Goal: Information Seeking & Learning: Find specific fact

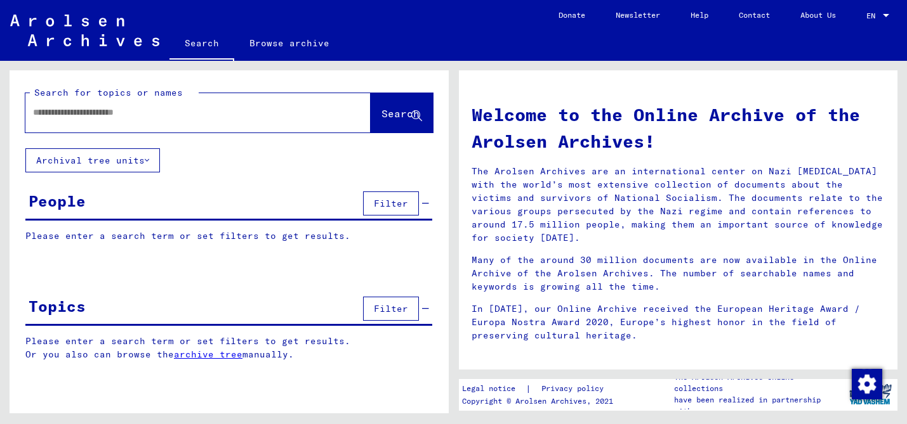
click at [269, 110] on input "text" at bounding box center [182, 112] width 299 height 13
paste input "**********"
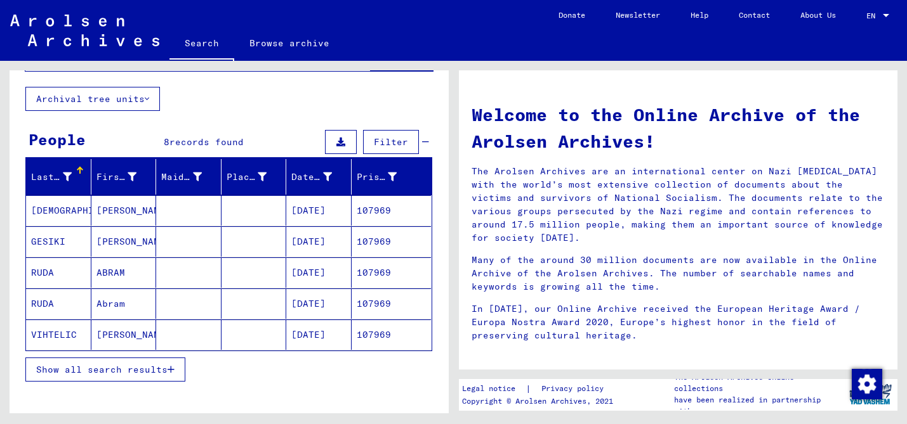
scroll to position [128, 0]
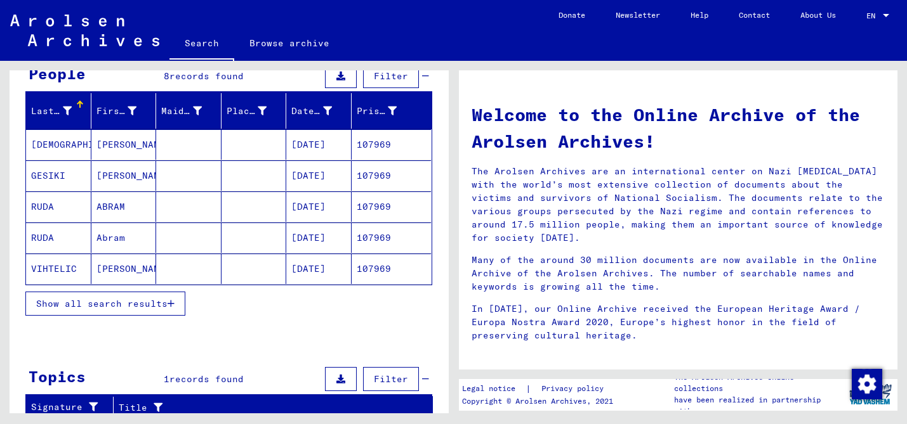
click at [130, 311] on button "Show all search results" at bounding box center [105, 304] width 160 height 24
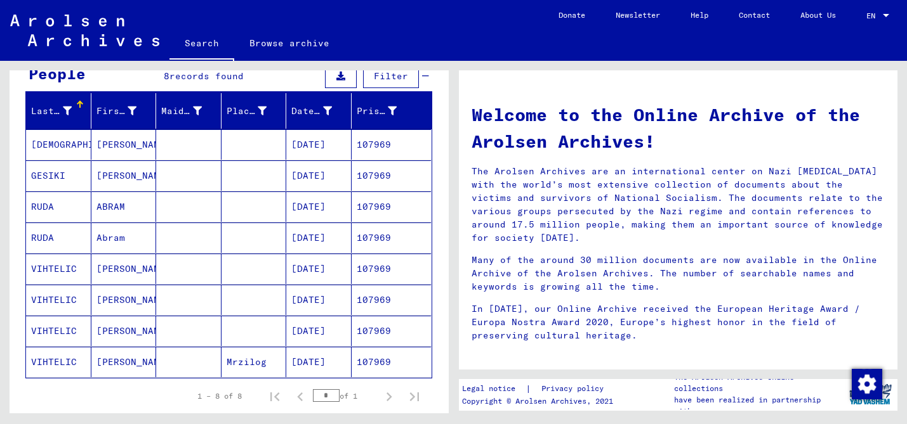
scroll to position [0, 0]
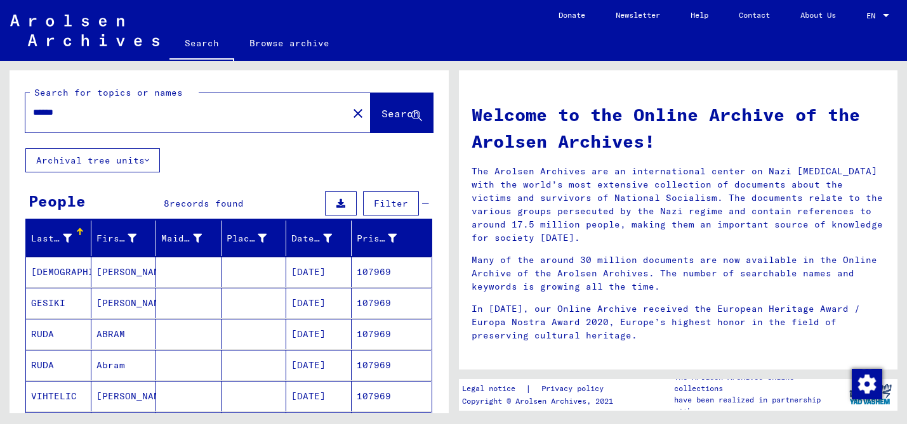
click at [134, 114] on input "******" at bounding box center [182, 112] width 299 height 13
type input "******"
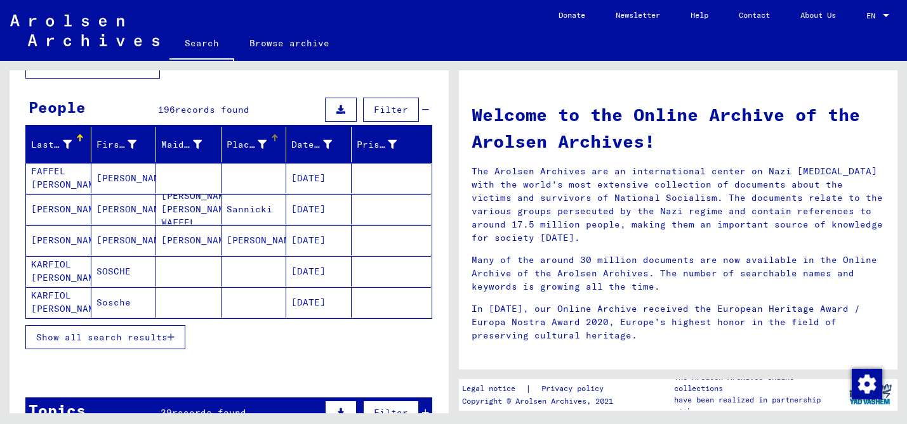
scroll to position [96, 0]
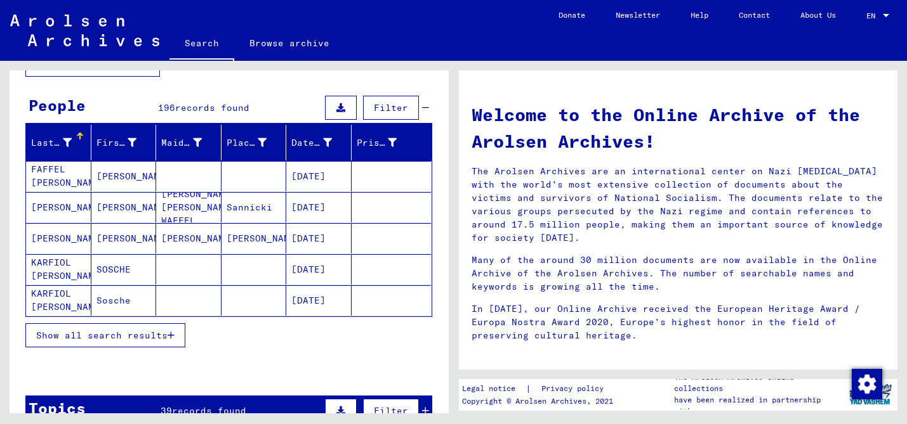
click at [114, 342] on button "Show all search results" at bounding box center [105, 336] width 160 height 24
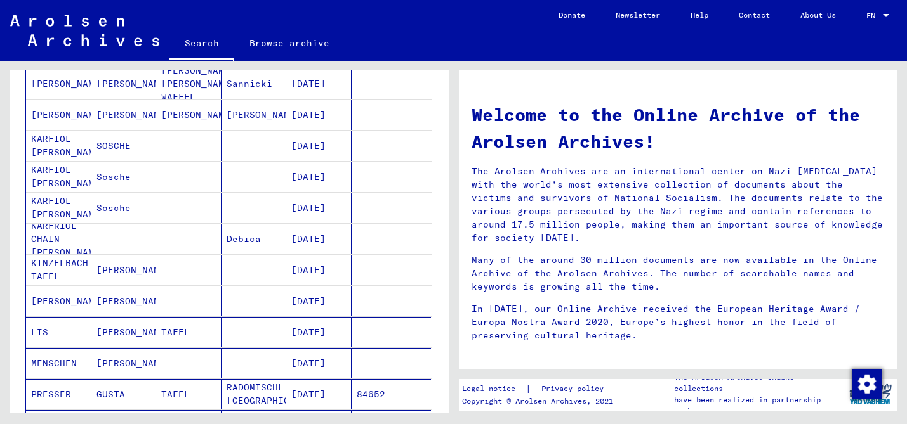
scroll to position [11, 0]
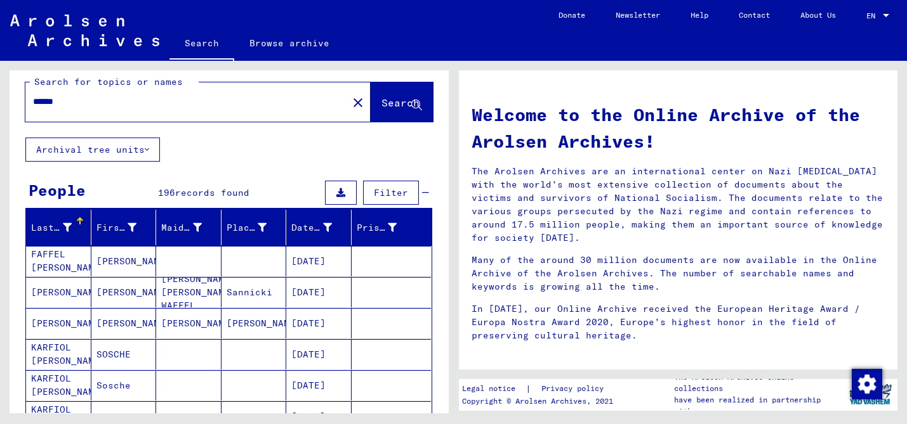
click at [67, 227] on icon at bounding box center [67, 227] width 9 height 9
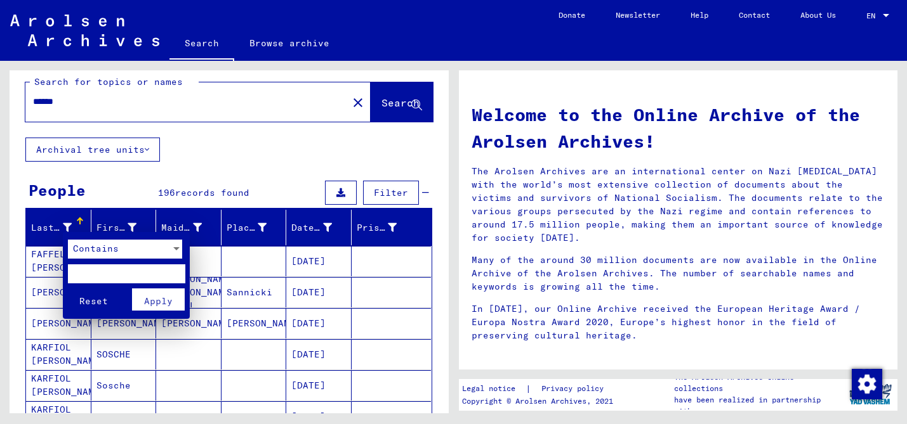
click at [93, 272] on input "text" at bounding box center [126, 274] width 117 height 19
type input "******"
click at [152, 301] on span "Apply" at bounding box center [158, 301] width 29 height 11
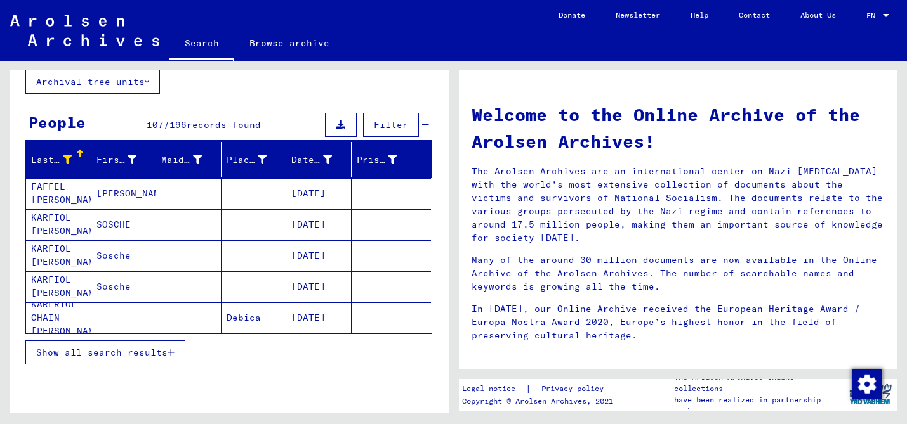
click at [124, 351] on span "Show all search results" at bounding box center [101, 352] width 131 height 11
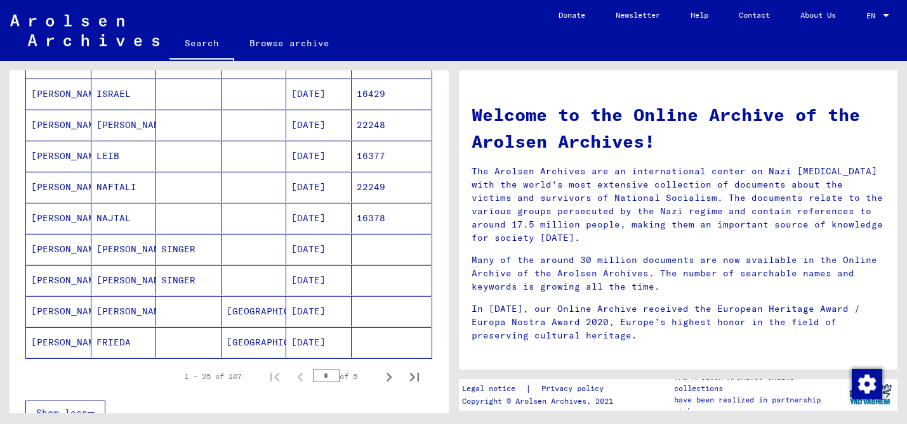
scroll to position [681, 0]
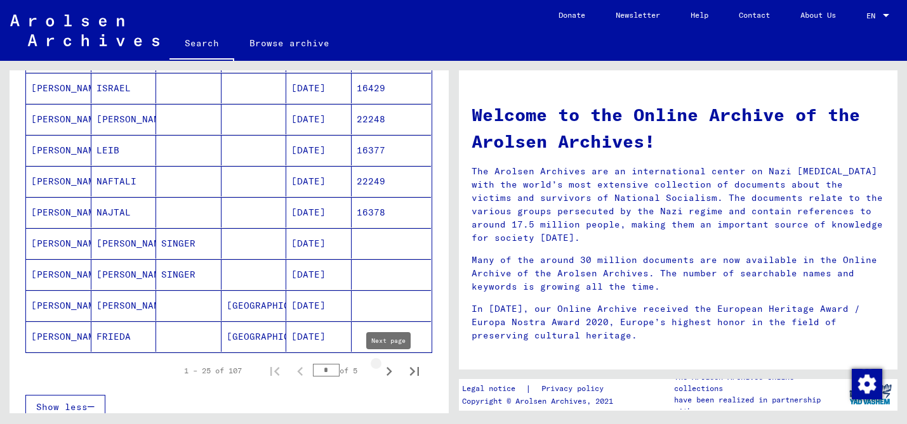
click at [391, 370] on icon "Next page" at bounding box center [389, 372] width 18 height 18
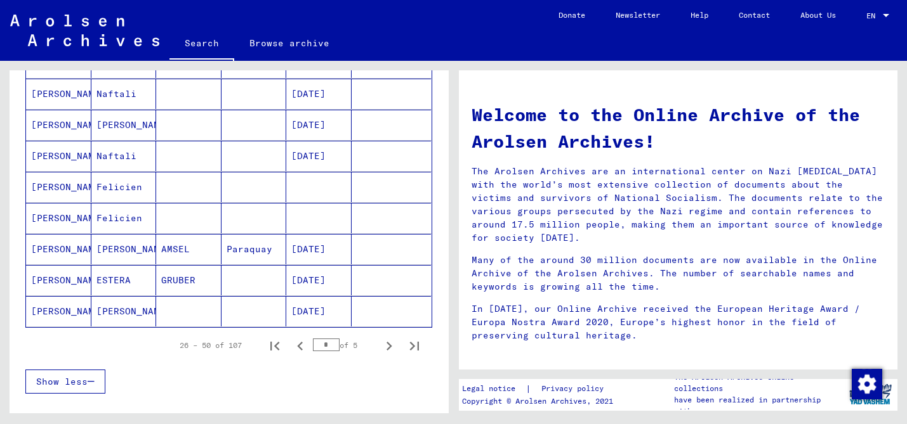
scroll to position [727, 0]
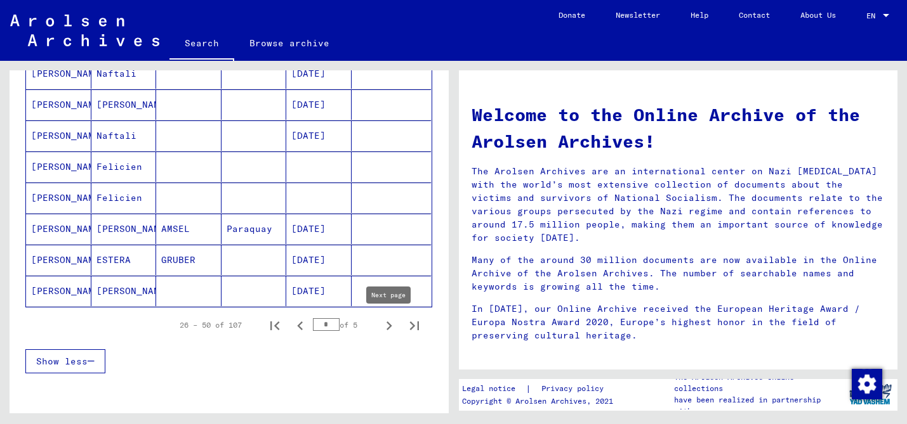
click at [393, 327] on icon "Next page" at bounding box center [389, 326] width 18 height 18
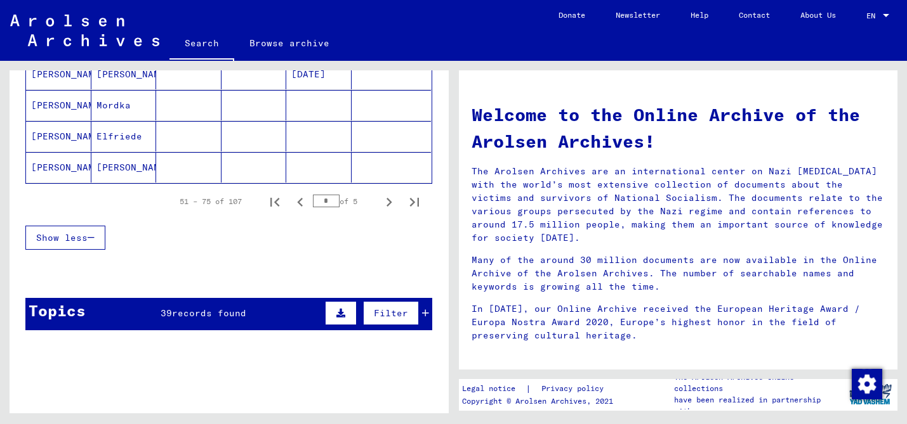
scroll to position [846, 0]
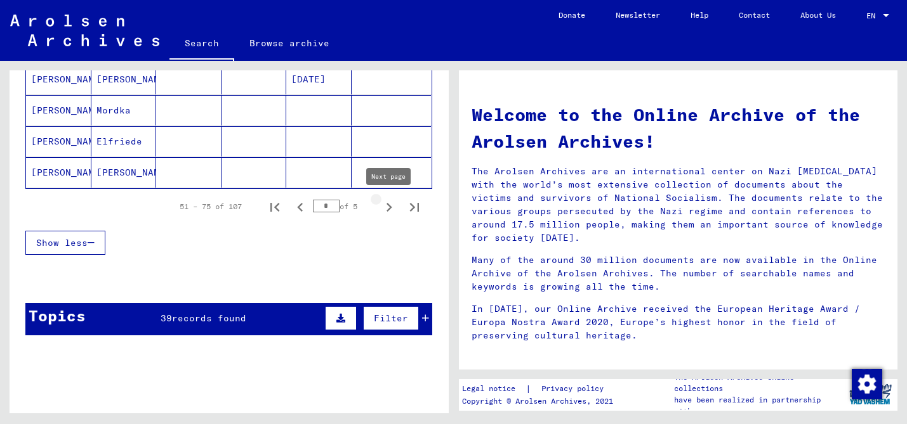
click at [390, 209] on icon "Next page" at bounding box center [389, 208] width 18 height 18
type input "*"
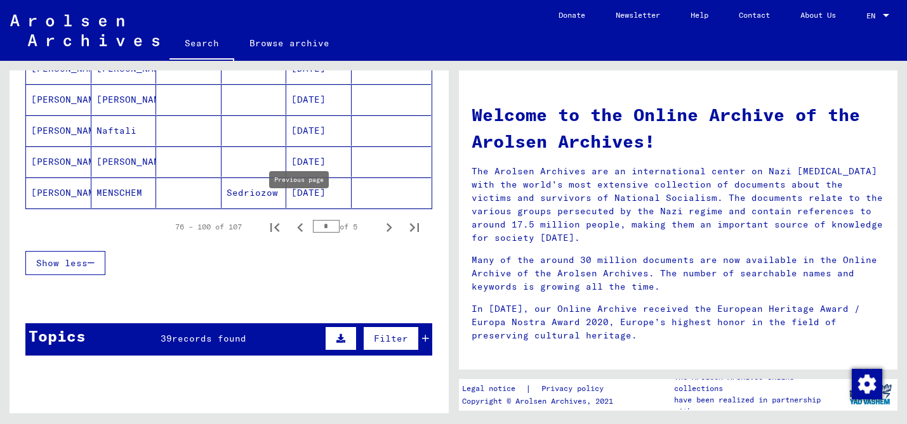
scroll to position [820, 0]
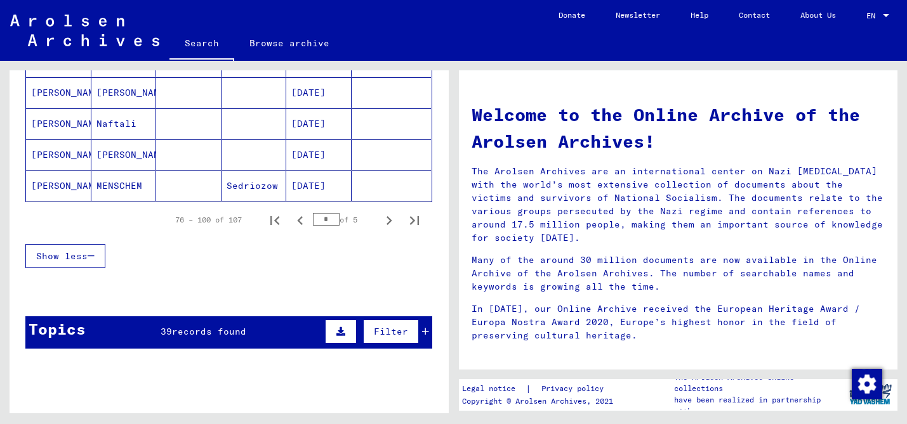
click at [312, 188] on mat-cell "07/28/1900" at bounding box center [318, 186] width 65 height 30
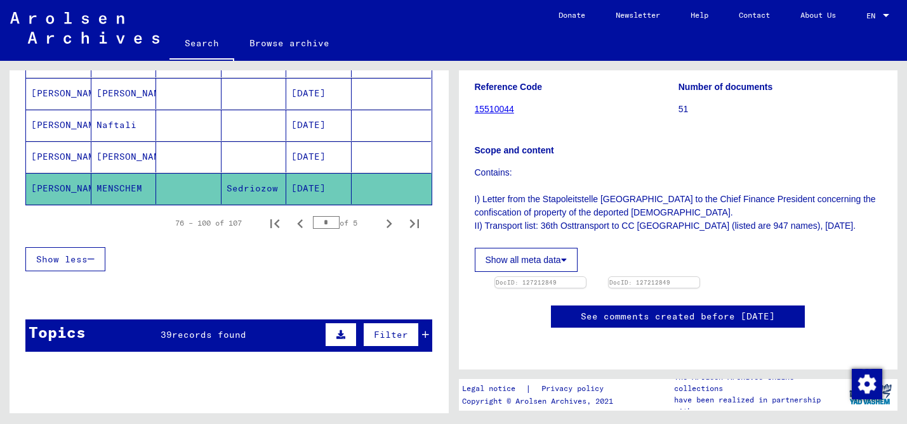
scroll to position [166, 0]
click at [560, 277] on img at bounding box center [539, 277] width 95 height 0
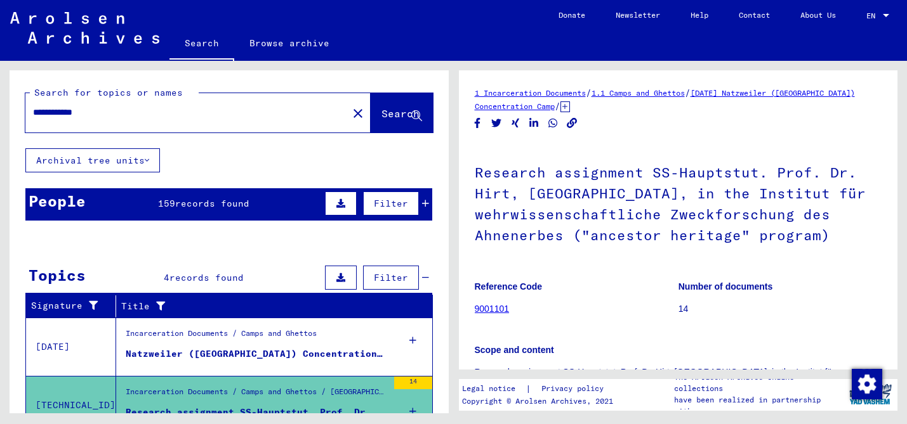
scroll to position [234, 0]
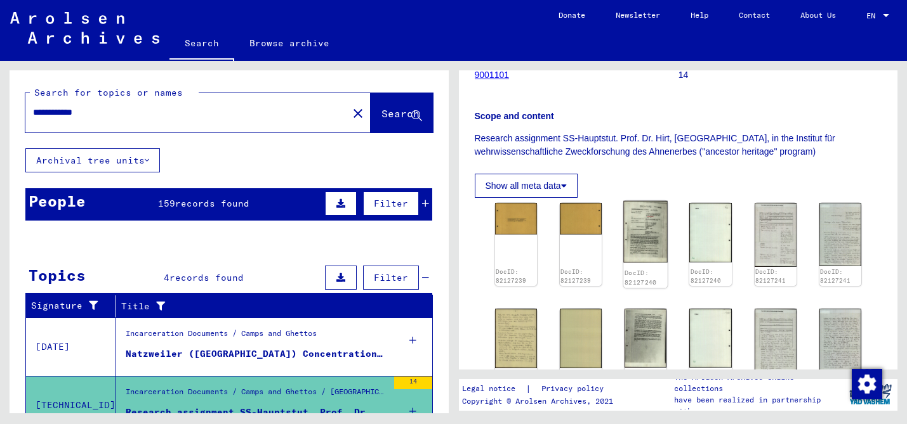
click at [655, 239] on img at bounding box center [645, 232] width 44 height 62
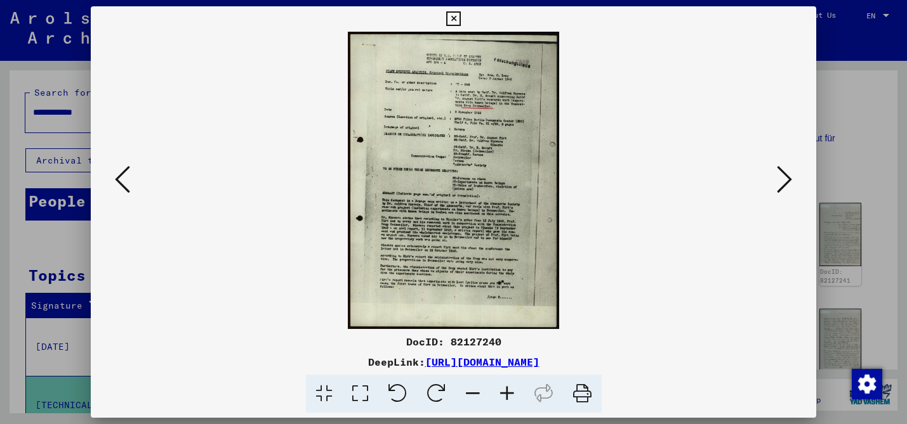
click at [855, 126] on div at bounding box center [453, 212] width 907 height 424
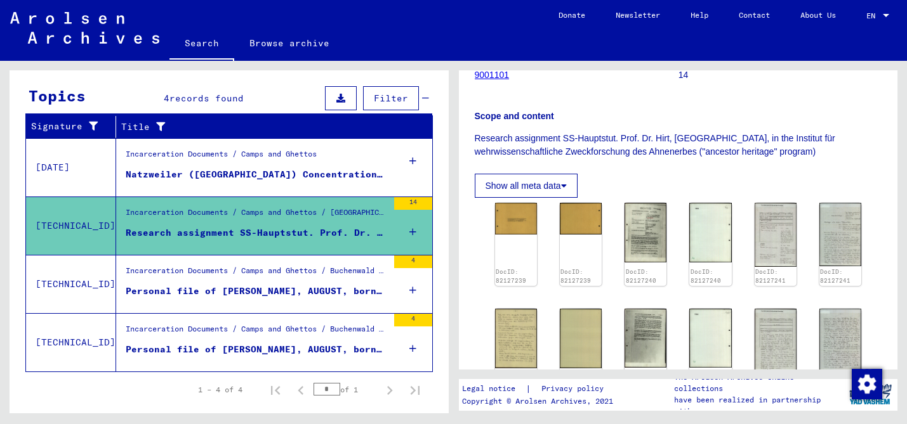
scroll to position [208, 0]
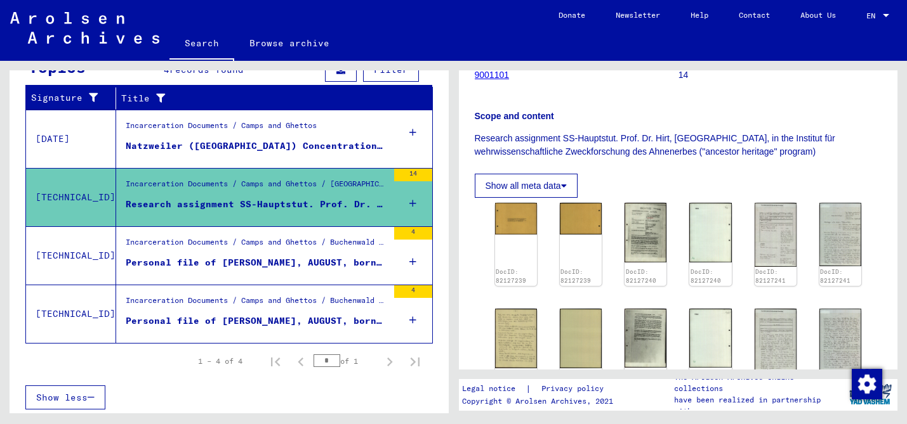
click at [317, 158] on mat-cell "[DATE]" at bounding box center [318, 159] width 65 height 31
